Goal: Navigation & Orientation: Find specific page/section

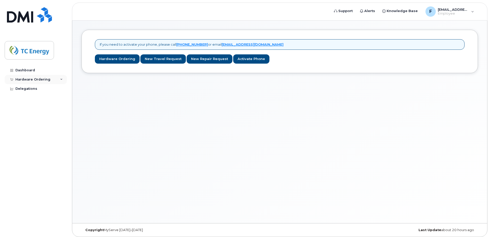
click at [61, 80] on icon at bounding box center [61, 79] width 3 height 3
click at [29, 89] on div "My Orders" at bounding box center [27, 89] width 18 height 5
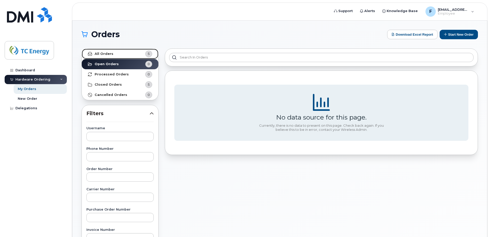
click at [100, 53] on strong "All Orders" at bounding box center [104, 54] width 19 height 4
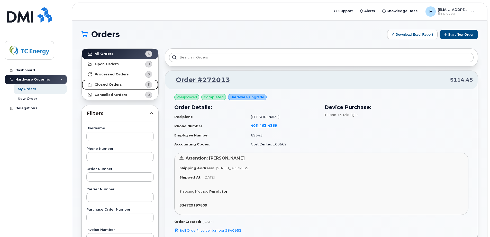
click at [106, 84] on strong "Closed Orders" at bounding box center [108, 85] width 27 height 4
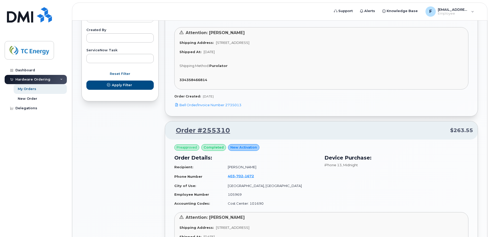
scroll to position [231, 0]
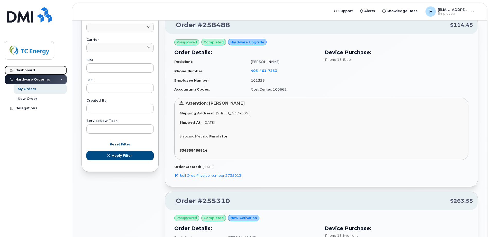
click at [21, 69] on div "Dashboard" at bounding box center [25, 70] width 20 height 4
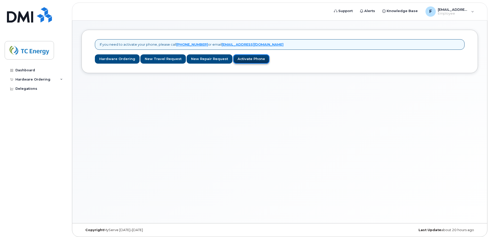
click at [240, 58] on link "Activate Phone" at bounding box center [251, 59] width 36 height 10
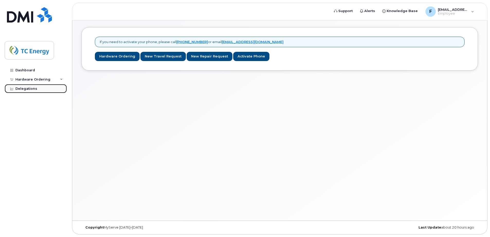
click at [24, 87] on div "Delegations" at bounding box center [26, 89] width 22 height 4
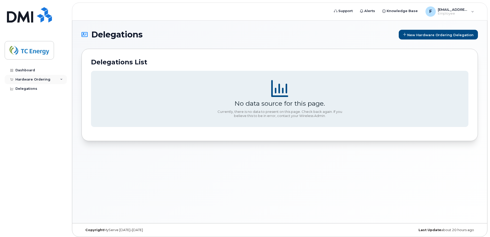
click at [51, 79] on div "Hardware Ordering" at bounding box center [36, 79] width 62 height 9
click at [29, 69] on div "Dashboard" at bounding box center [25, 70] width 20 height 4
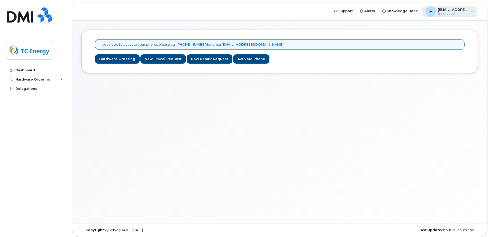
click at [467, 11] on span "[EMAIL_ADDRESS][DOMAIN_NAME]" at bounding box center [452, 9] width 31 height 4
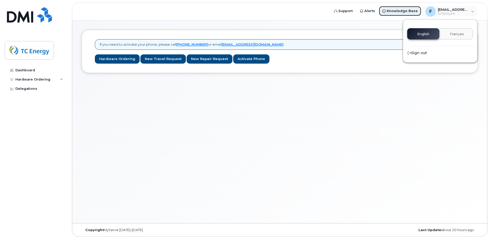
click at [397, 9] on span "Knowledge Base" at bounding box center [401, 10] width 31 height 5
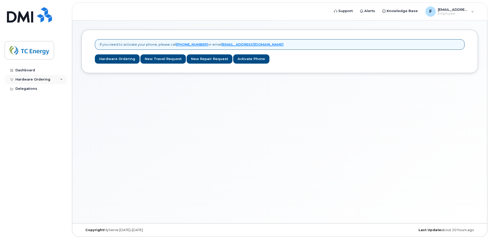
click at [55, 79] on div "Hardware Ordering" at bounding box center [36, 79] width 62 height 9
click at [27, 87] on div "My Orders" at bounding box center [27, 89] width 18 height 5
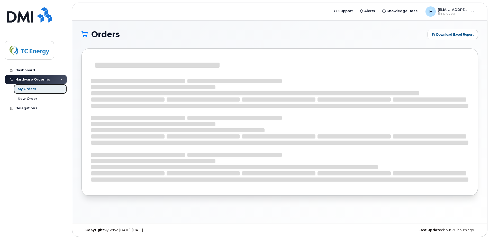
click at [27, 89] on div "My Orders" at bounding box center [27, 89] width 18 height 5
